Goal: Task Accomplishment & Management: Use online tool/utility

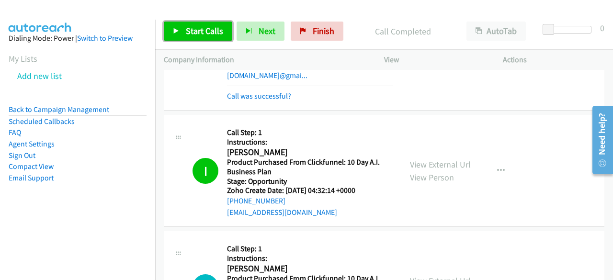
click at [207, 35] on span "Start Calls" at bounding box center [204, 30] width 37 height 11
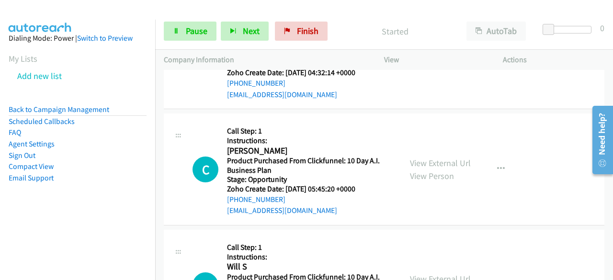
scroll to position [3734, 0]
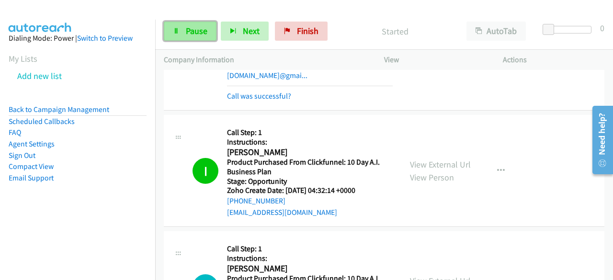
click at [185, 25] on link "Pause" at bounding box center [190, 31] width 53 height 19
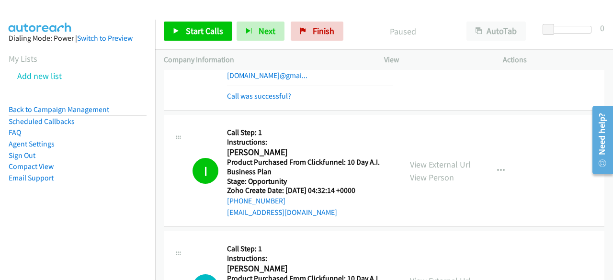
click at [285, 27] on div "Start Calls Pause Next Finish" at bounding box center [256, 31] width 184 height 19
drag, startPoint x: 293, startPoint y: 24, endPoint x: 321, endPoint y: 46, distance: 35.1
click at [294, 24] on link "Finish" at bounding box center [317, 31] width 53 height 19
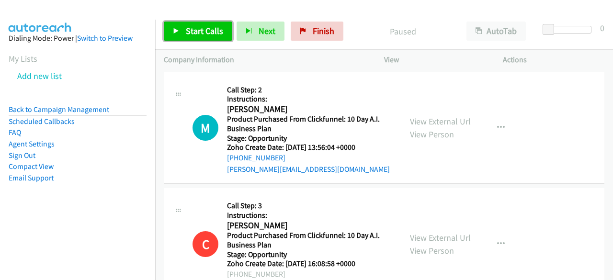
click at [204, 29] on span "Start Calls" at bounding box center [204, 30] width 37 height 11
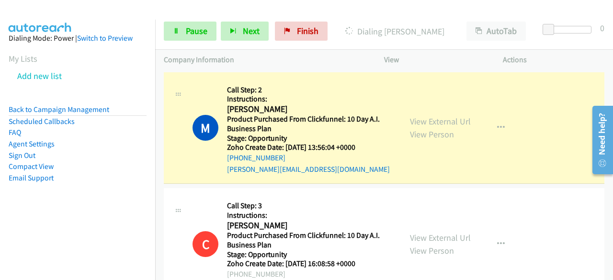
click at [29, 206] on aside "Dialing Mode: Power | Switch to Preview My Lists Add new list Back to Campaign …" at bounding box center [77, 123] width 155 height 207
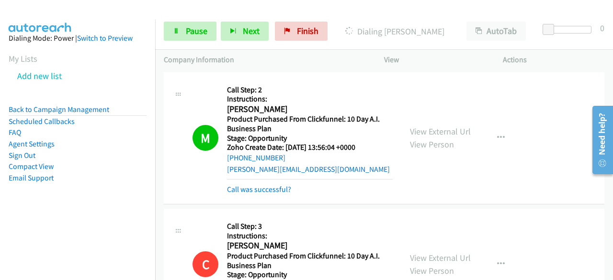
click at [29, 205] on aside "Dialing Mode: Power | Switch to Preview My Lists Add new list Back to Campaign …" at bounding box center [77, 123] width 155 height 207
click at [199, 30] on span "Pause" at bounding box center [197, 30] width 22 height 11
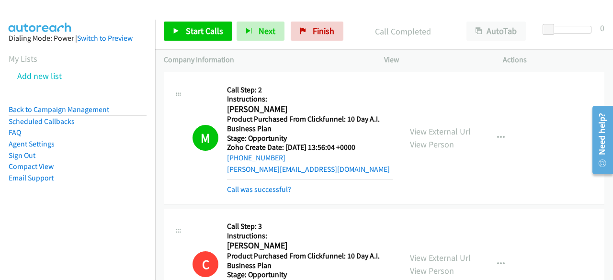
click at [25, 207] on aside "Dialing Mode: Power | Switch to Preview My Lists Add new list Back to Campaign …" at bounding box center [77, 123] width 155 height 207
